Goal: Task Accomplishment & Management: Complete application form

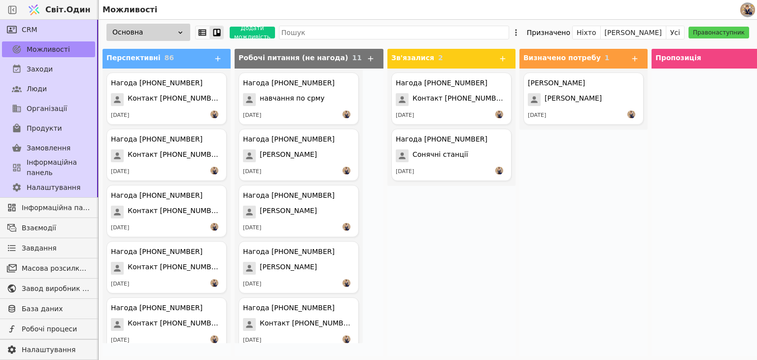
click at [430, 231] on div "Нагода [PHONE_NUMBER] Контакт [PHONE_NUMBER] [DATE] Нагода [PHONE_NUMBER] Соняч…" at bounding box center [451, 212] width 128 height 287
click at [218, 56] on icon at bounding box center [217, 58] width 9 height 9
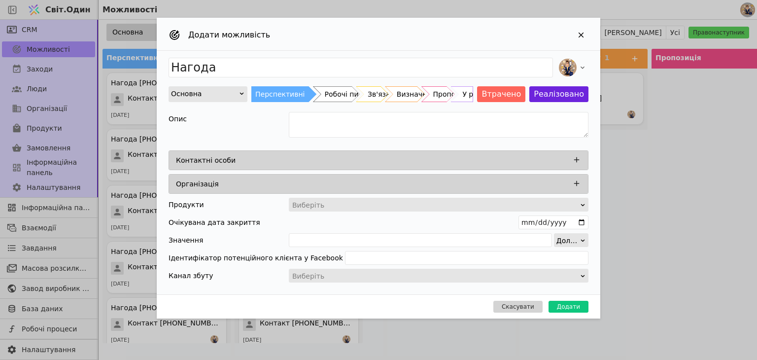
click at [284, 157] on div "Контактні особи" at bounding box center [381, 160] width 411 height 14
click at [575, 156] on icon "Додати можливість" at bounding box center [576, 159] width 9 height 9
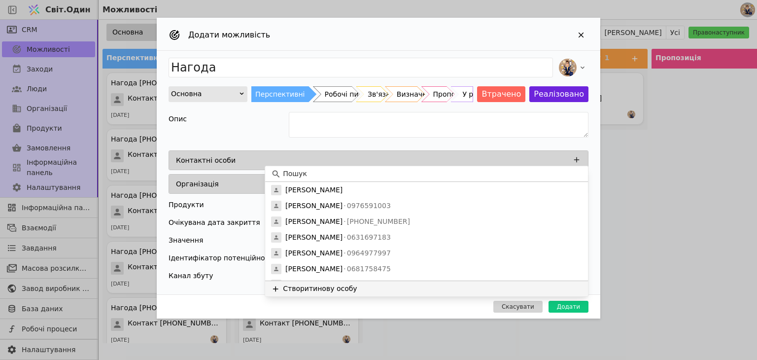
click at [331, 287] on font "нову особу" at bounding box center [336, 288] width 39 height 8
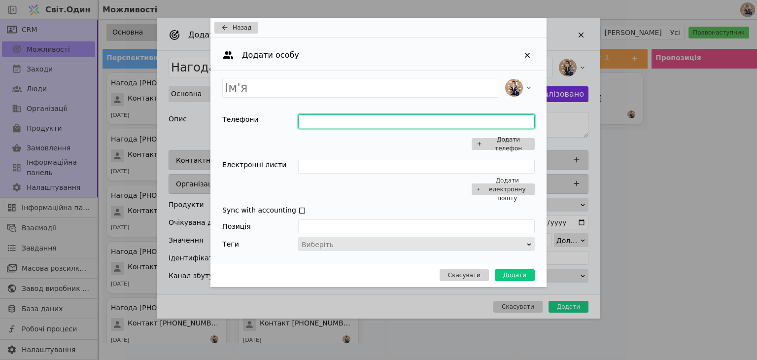
click at [313, 116] on input "Додати можливість" at bounding box center [416, 121] width 237 height 14
type input "0504212391"
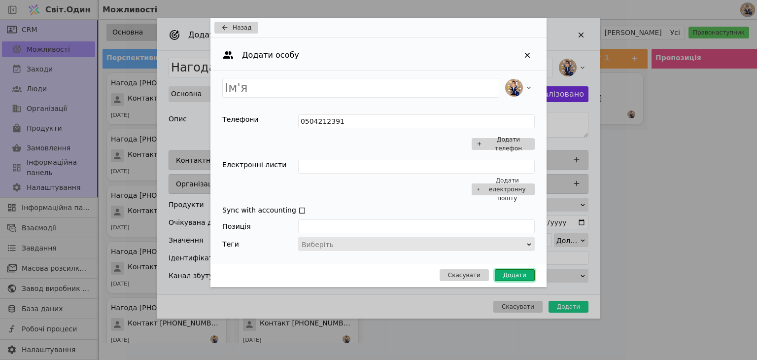
click at [501, 275] on button "Додати" at bounding box center [515, 275] width 40 height 12
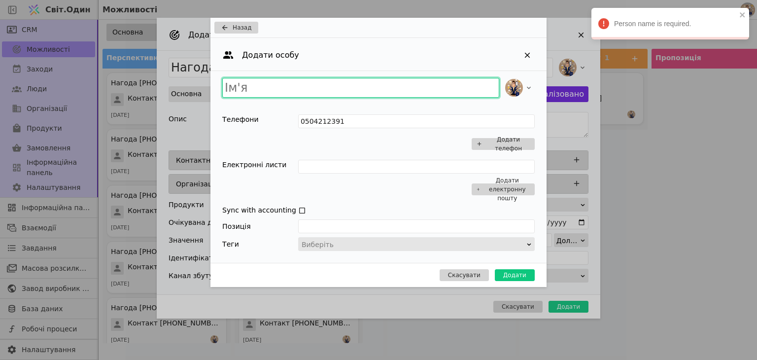
click at [302, 80] on input "Додати можливість" at bounding box center [360, 88] width 277 height 20
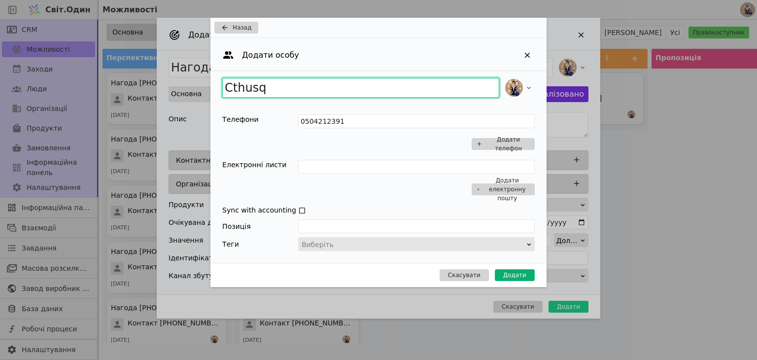
type input "Cthusq"
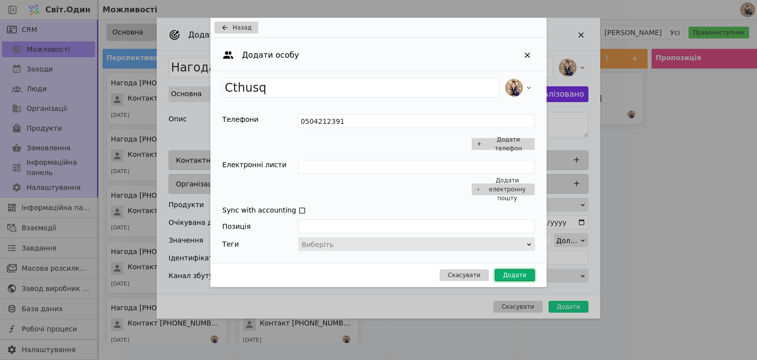
click at [517, 273] on font "Додати" at bounding box center [514, 275] width 23 height 7
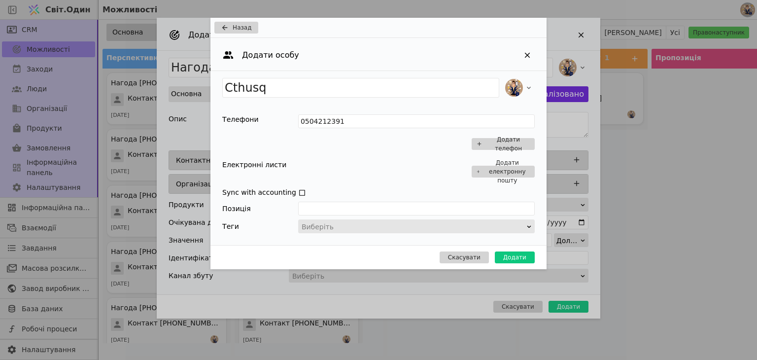
type input "Нагода Cthusq"
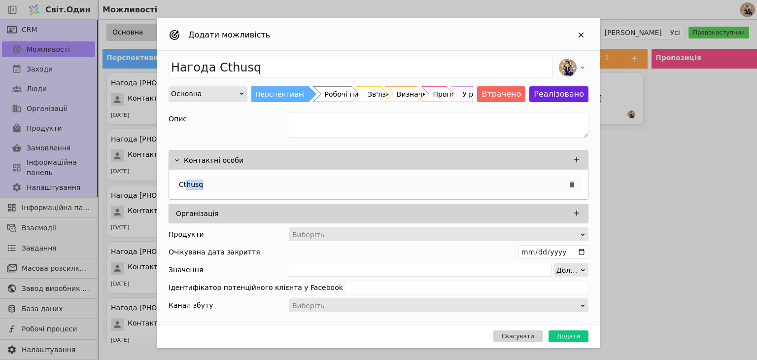
drag, startPoint x: 220, startPoint y: 176, endPoint x: 185, endPoint y: 178, distance: 34.6
click at [185, 178] on div "Cthusq" at bounding box center [378, 185] width 407 height 18
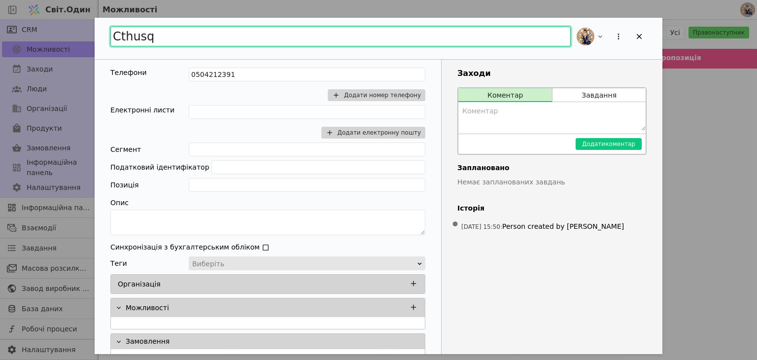
click at [168, 34] on input "Cthusq" at bounding box center [340, 37] width 460 height 20
drag, startPoint x: 168, startPoint y: 35, endPoint x: 25, endPoint y: 24, distance: 143.4
click at [28, 24] on div "Cthusq Телефони 0504212391 Додати номер телефону Електронні листи Додати електр…" at bounding box center [378, 180] width 757 height 360
type input "c"
type input "Сергій запоріжжя"
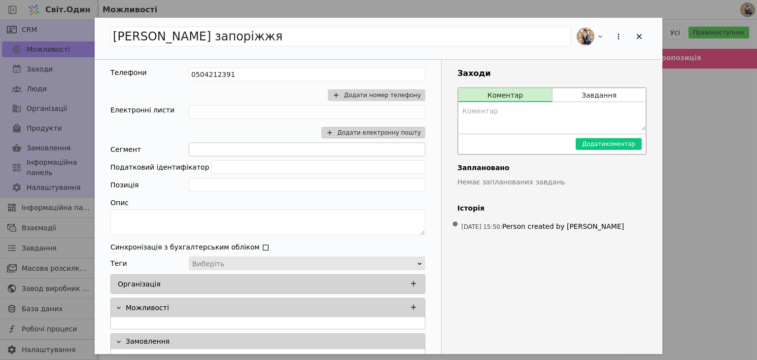
click at [573, 284] on div "Заходи Коментар Завдання Додати коментар Заплановано Немає запланованих завдань…" at bounding box center [552, 207] width 221 height 294
type input "Нагода Сергій запоріжжя"
click at [643, 37] on icon "Додати можливість" at bounding box center [639, 36] width 9 height 9
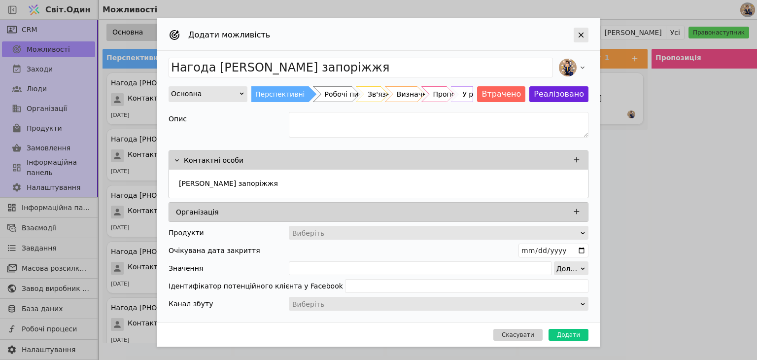
click at [580, 31] on icon "Додати можливість" at bounding box center [581, 35] width 9 height 9
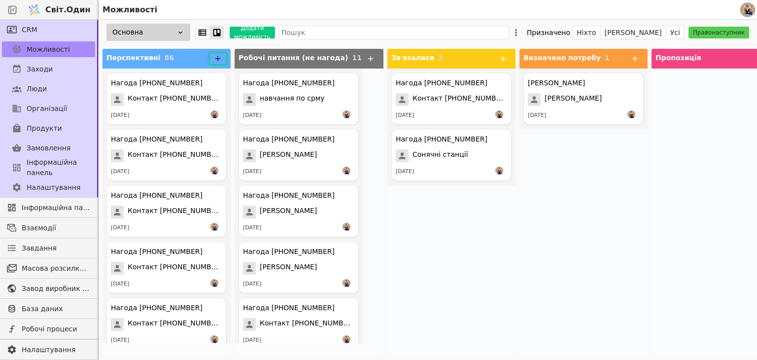
click at [221, 64] on button at bounding box center [218, 59] width 18 height 12
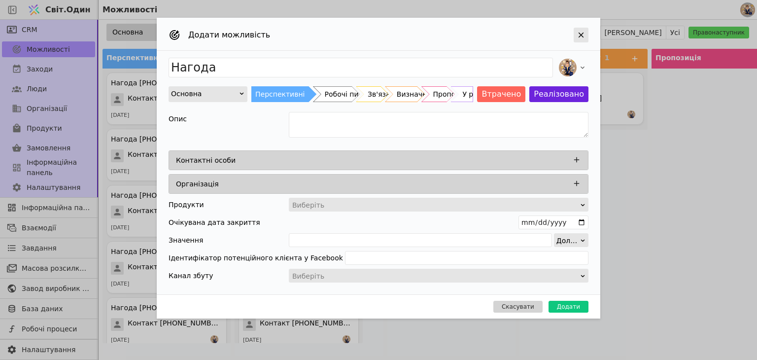
click at [584, 33] on icon "Додати можливість" at bounding box center [581, 35] width 9 height 9
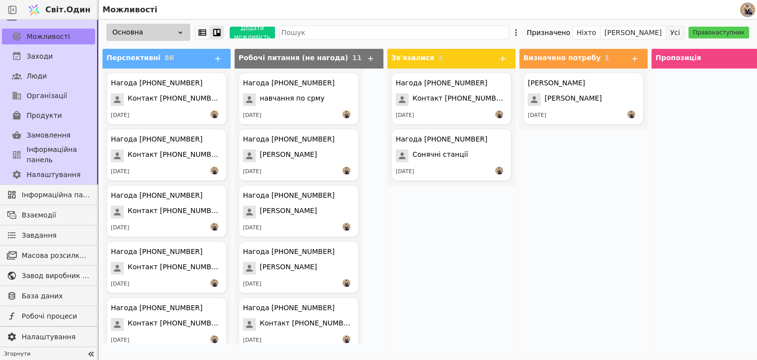
click at [680, 32] on font "Усі" at bounding box center [675, 33] width 10 height 8
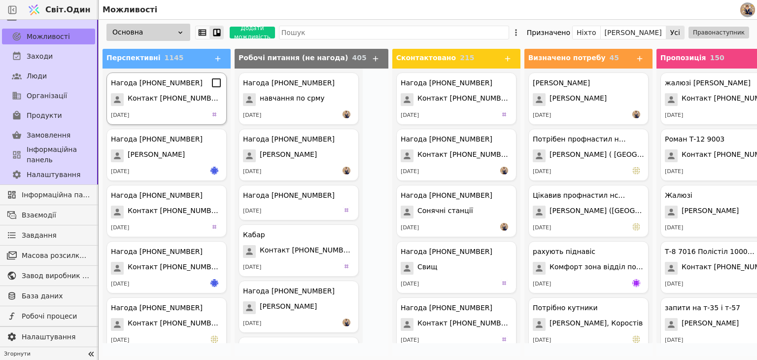
click at [154, 108] on div "Нагода +380504212391 Контакт +380504212391 24.09.2025" at bounding box center [166, 98] width 120 height 52
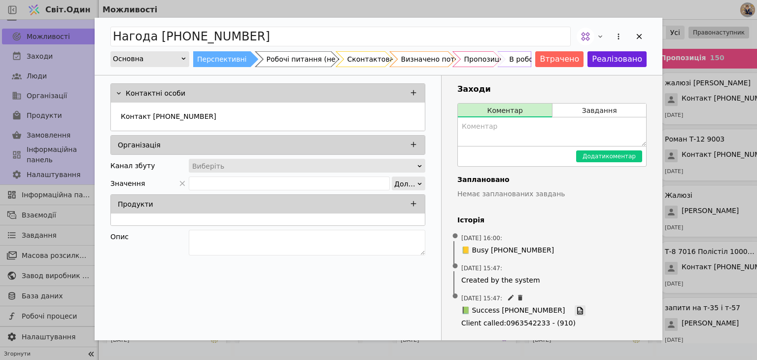
click at [576, 308] on icon "Додати можливість" at bounding box center [580, 310] width 9 height 9
click at [635, 40] on div "Додати можливість" at bounding box center [639, 36] width 15 height 15
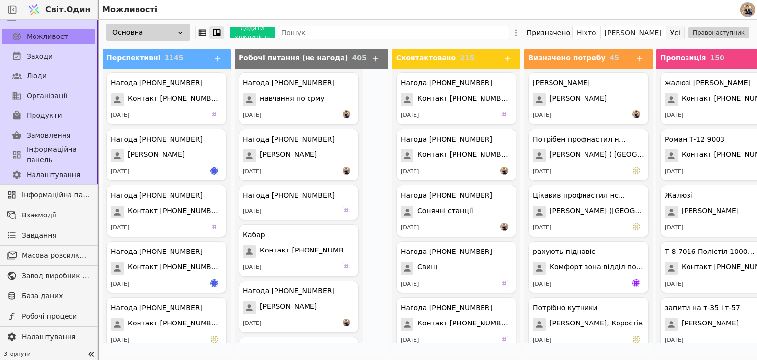
click at [680, 33] on font "Усі" at bounding box center [675, 33] width 10 height 8
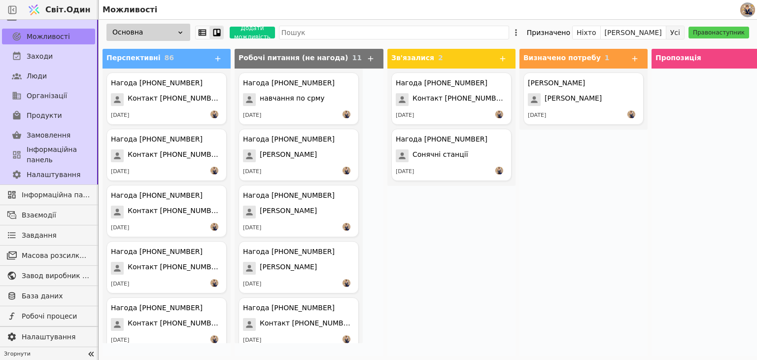
click at [680, 32] on font "Усі" at bounding box center [675, 33] width 10 height 8
